Goal: Task Accomplishment & Management: Manage account settings

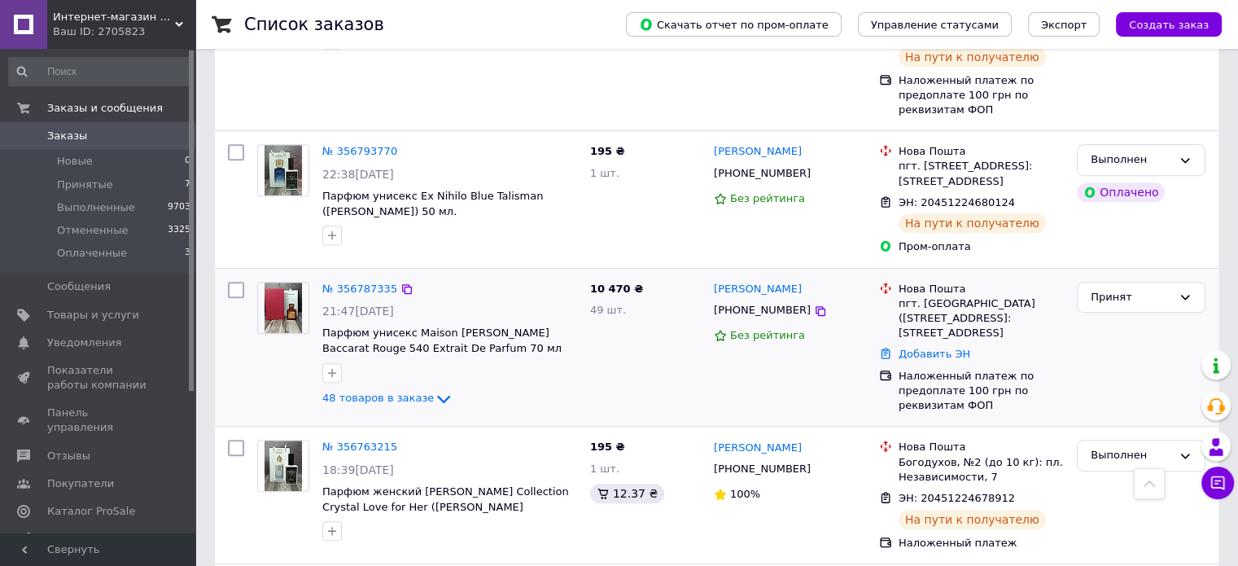
scroll to position [896, 0]
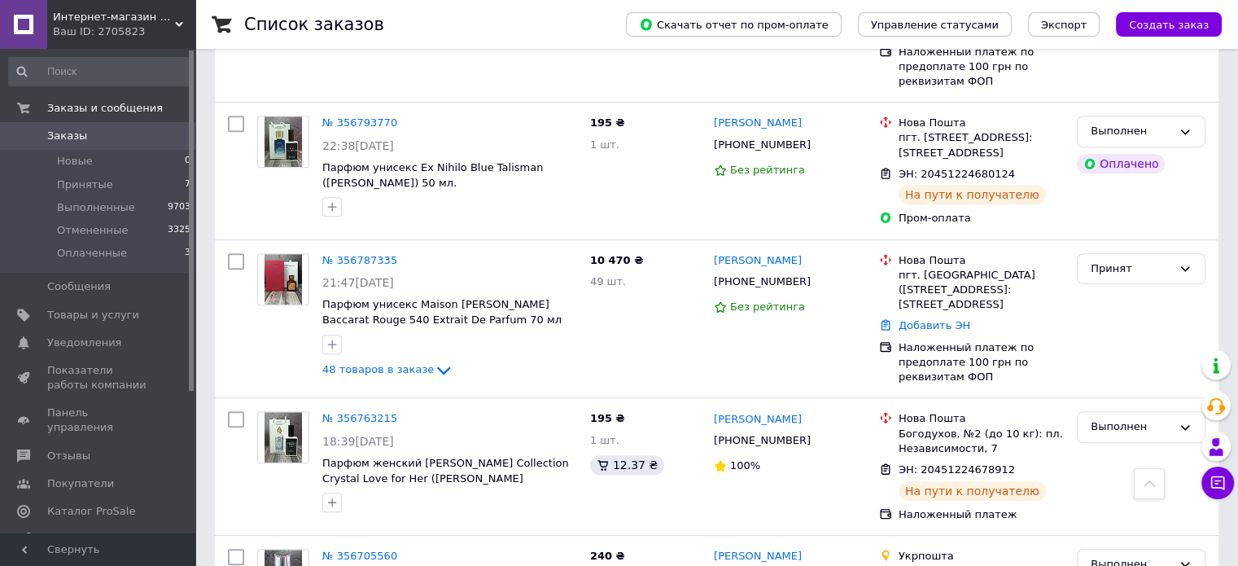
click at [135, 135] on span "Заказы" at bounding box center [98, 136] width 103 height 15
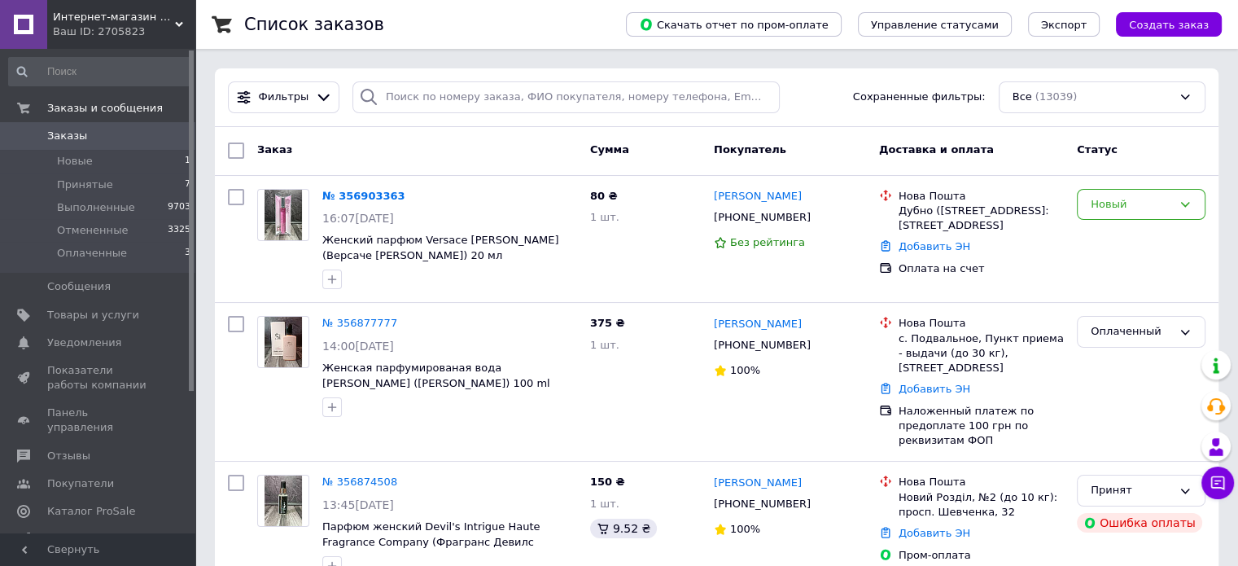
click at [96, 129] on span "Заказы" at bounding box center [98, 136] width 103 height 15
drag, startPoint x: 154, startPoint y: 25, endPoint x: 156, endPoint y: 42, distance: 17.2
click at [154, 26] on div "Ваш ID: 2705823" at bounding box center [124, 31] width 142 height 15
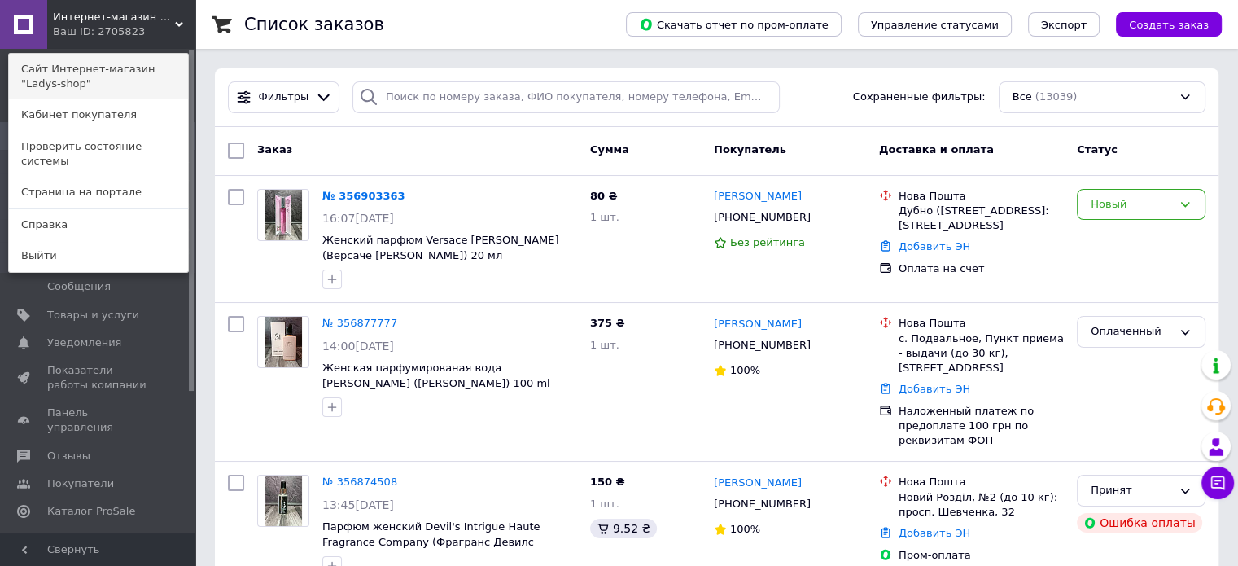
click at [143, 62] on link "Сайт Интернет-магазин "Ladys-shop"" at bounding box center [98, 77] width 179 height 46
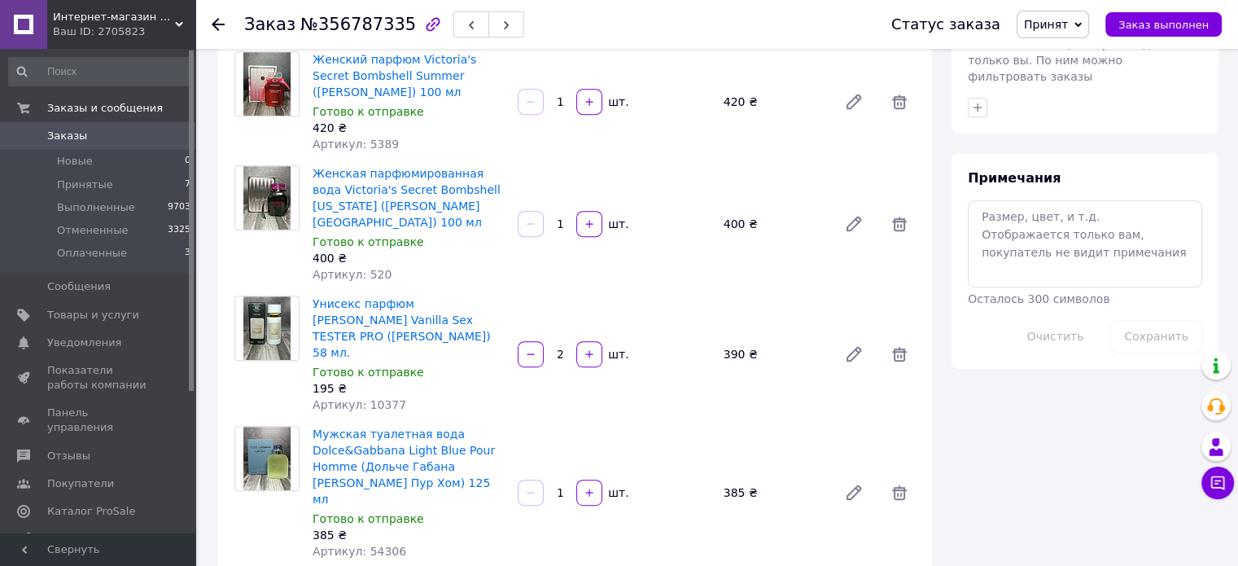
scroll to position [733, 0]
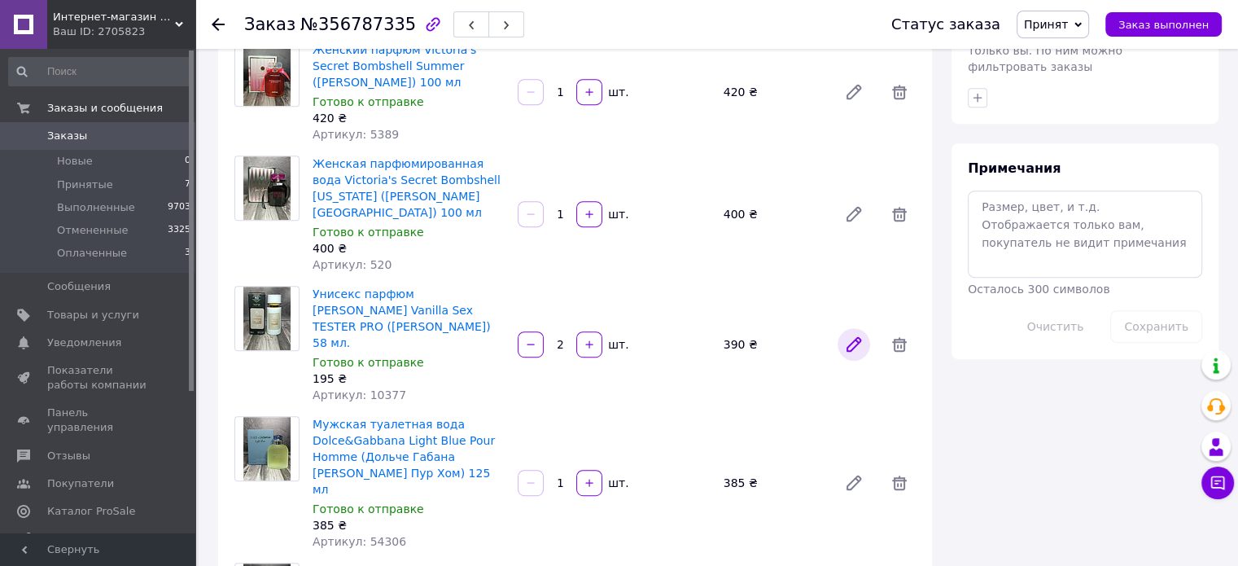
click at [852, 338] on icon at bounding box center [854, 344] width 13 height 13
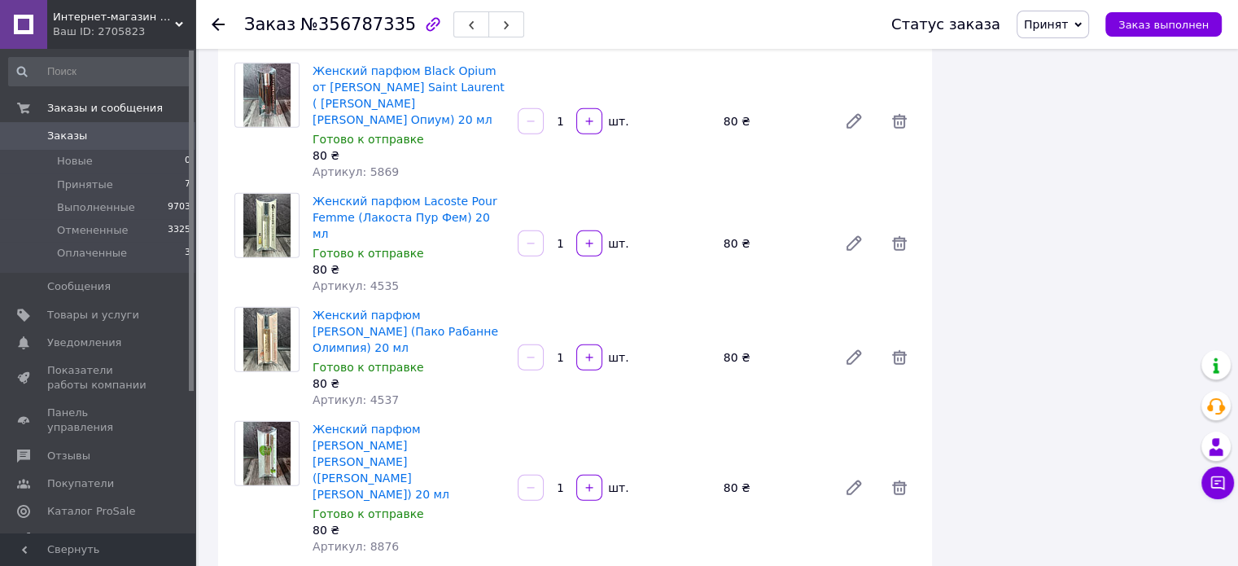
scroll to position [4885, 0]
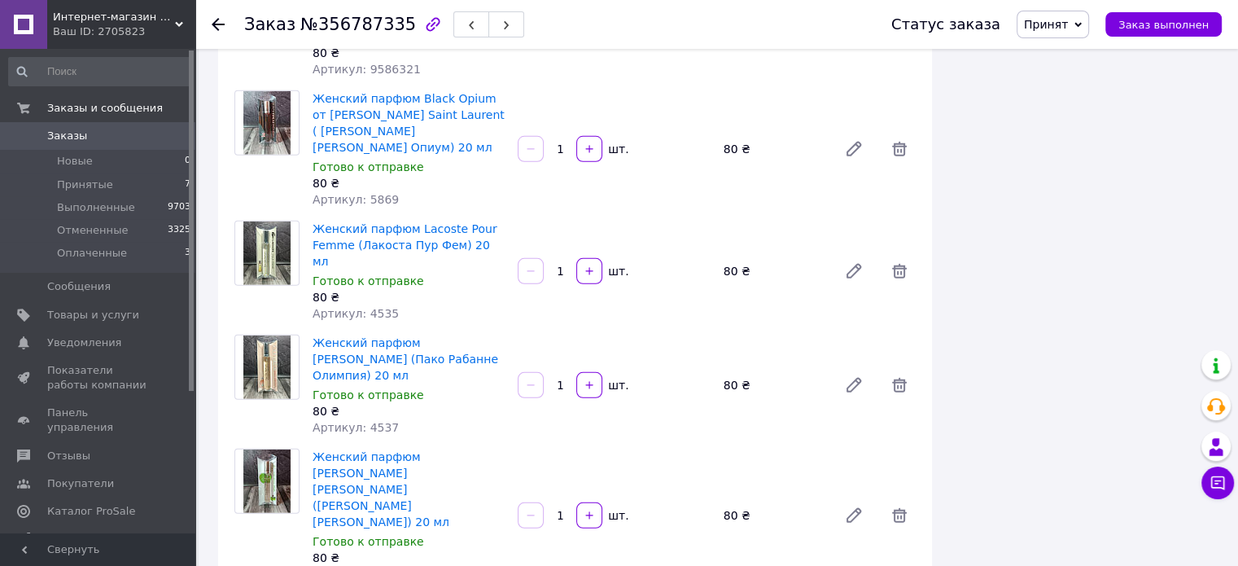
click at [147, 135] on span "Заказы" at bounding box center [98, 136] width 103 height 15
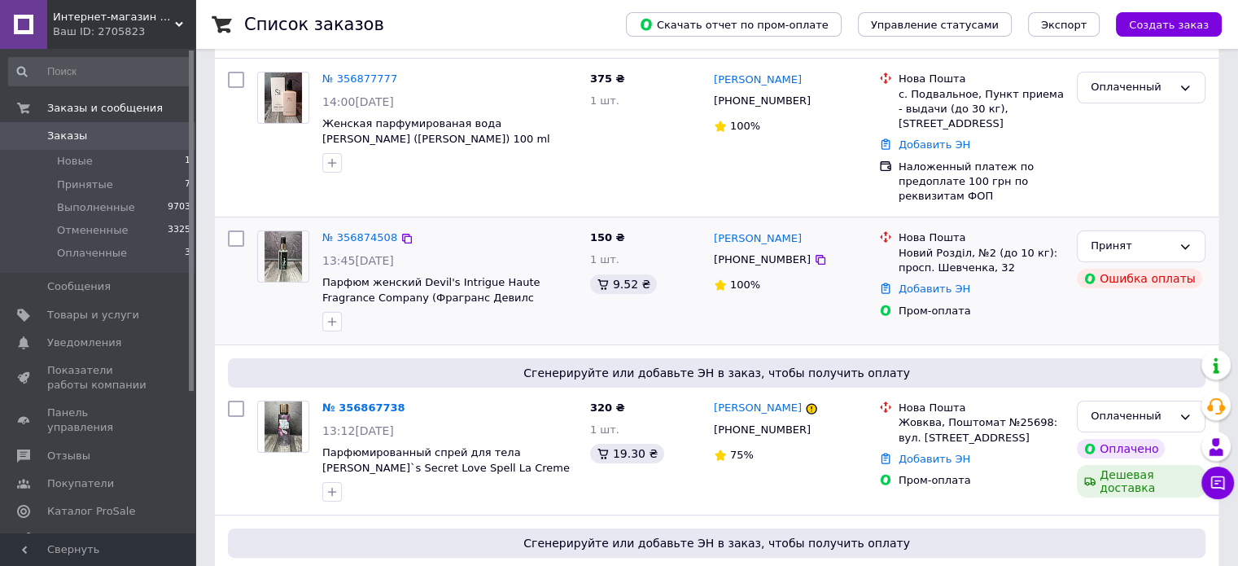
scroll to position [81, 0]
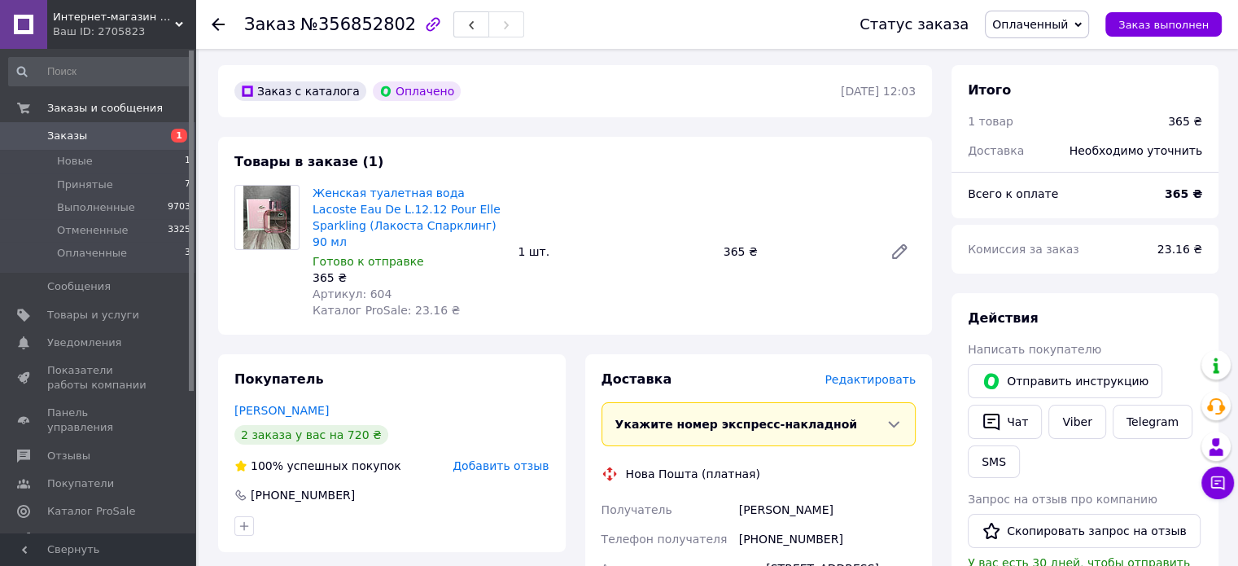
scroll to position [81, 0]
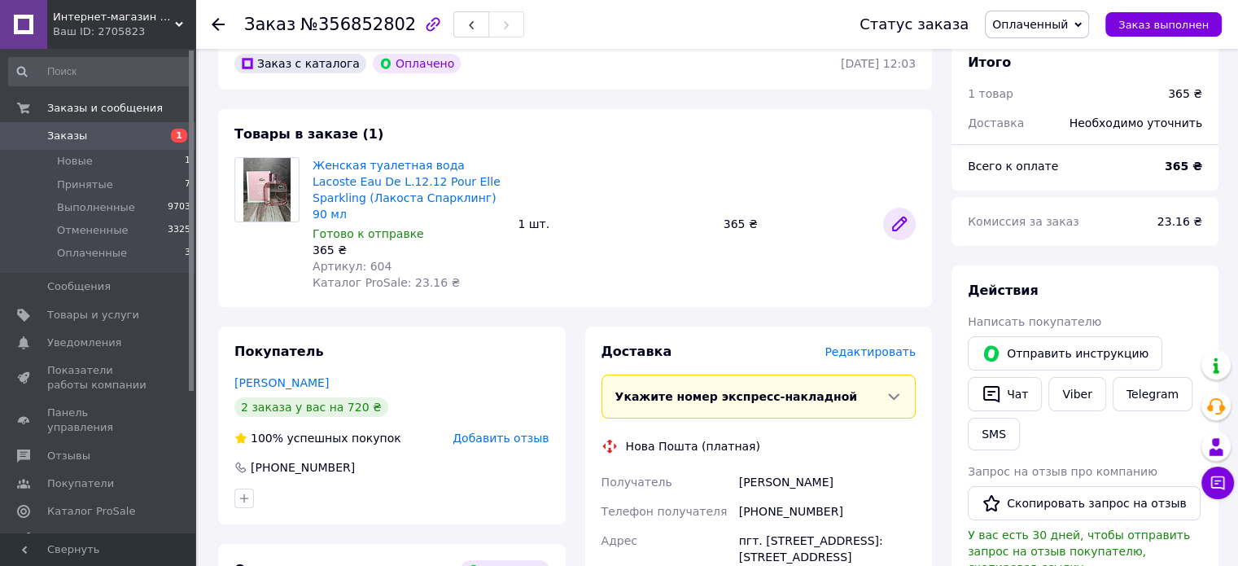
click at [902, 217] on icon at bounding box center [899, 223] width 13 height 13
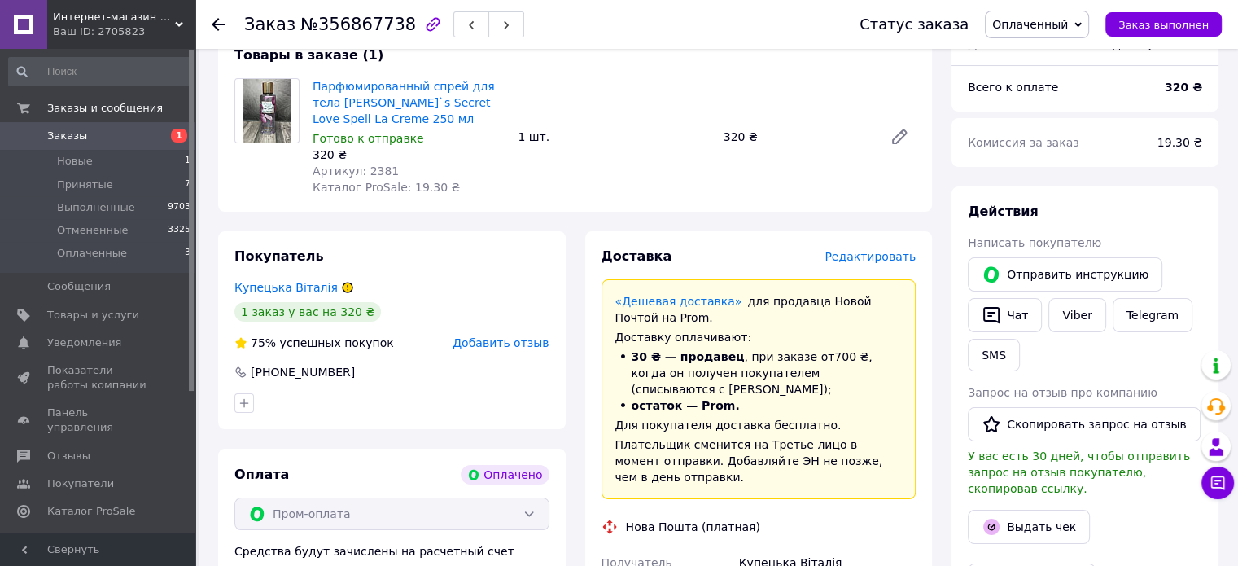
scroll to position [163, 0]
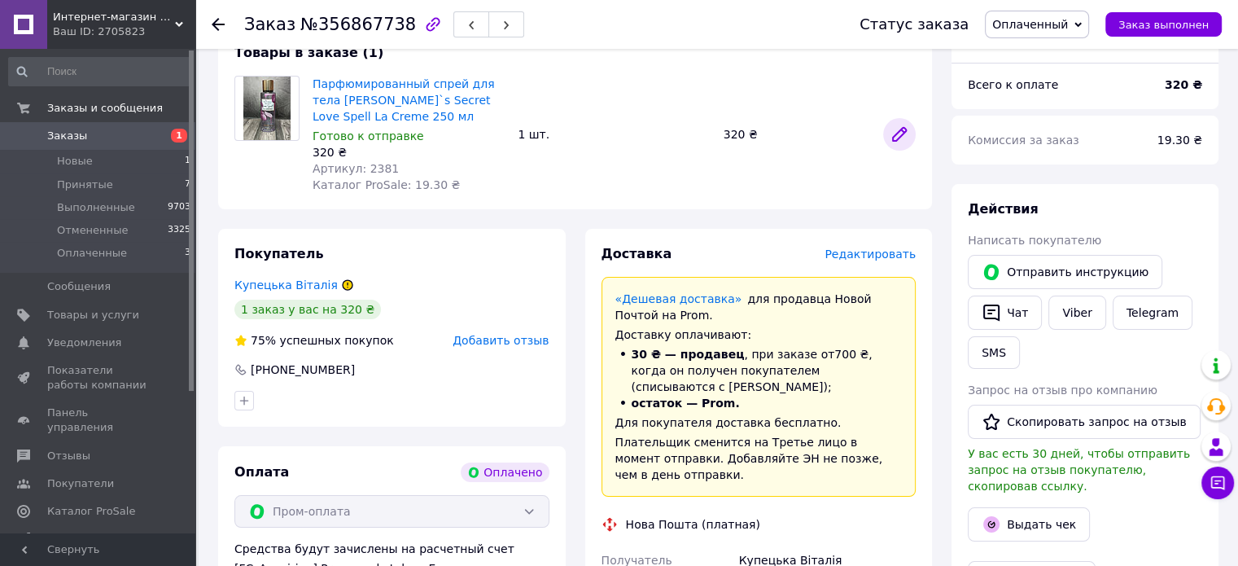
click at [897, 133] on icon at bounding box center [900, 135] width 20 height 20
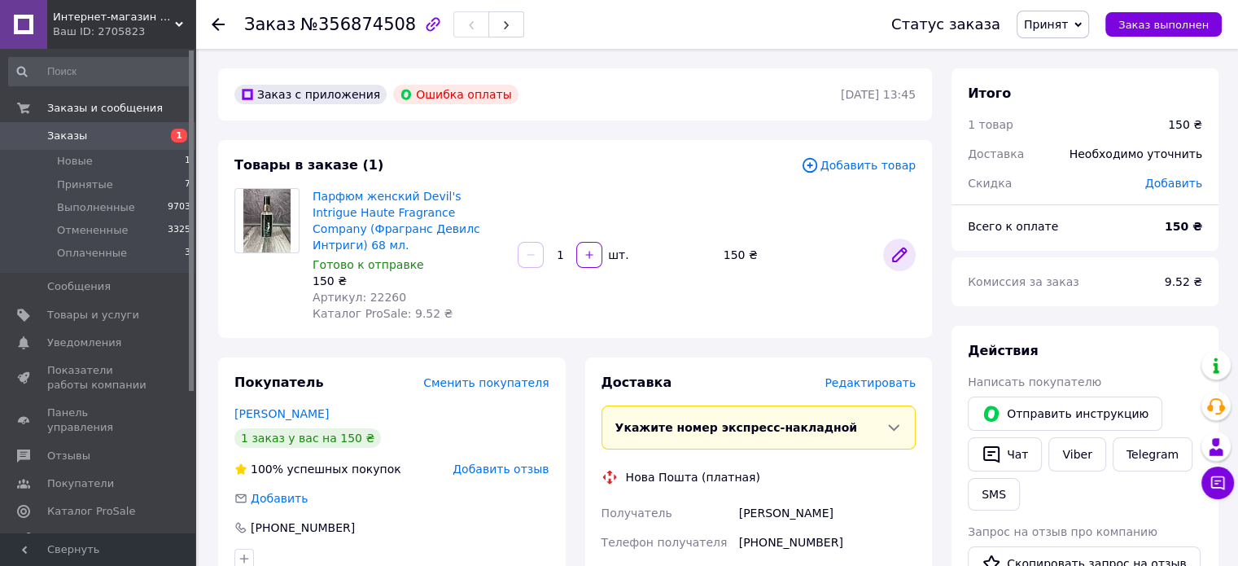
click at [905, 250] on icon at bounding box center [900, 255] width 20 height 20
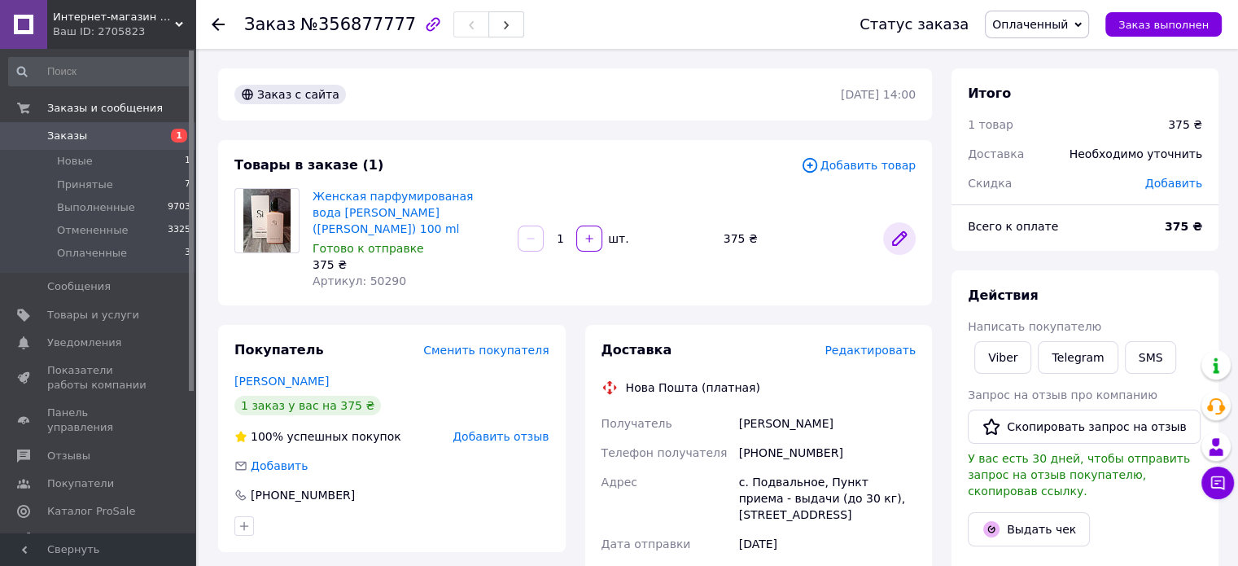
click at [905, 236] on icon at bounding box center [900, 239] width 20 height 20
